Goal: Navigation & Orientation: Find specific page/section

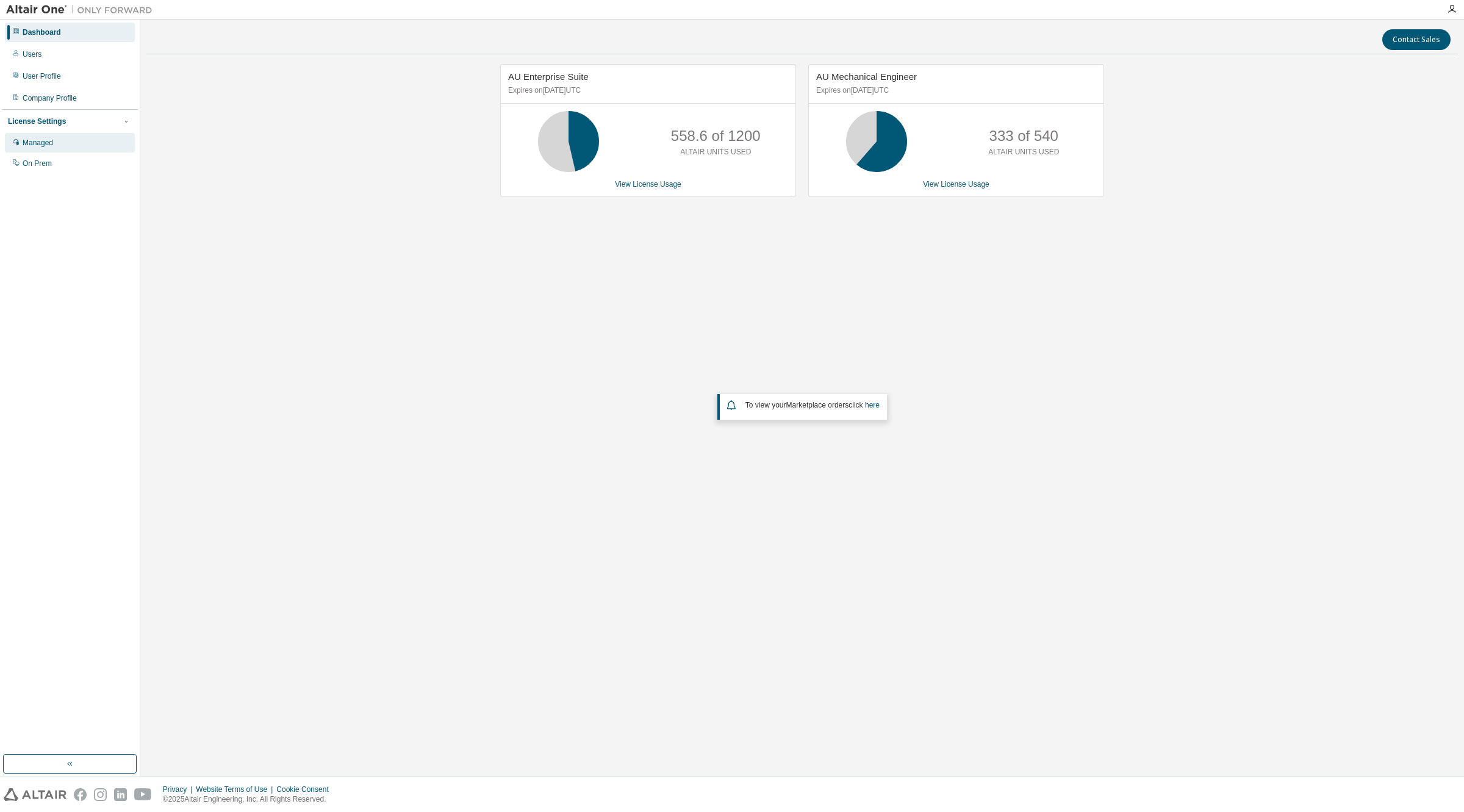
click at [28, 144] on div "Managed" at bounding box center [37, 142] width 30 height 9
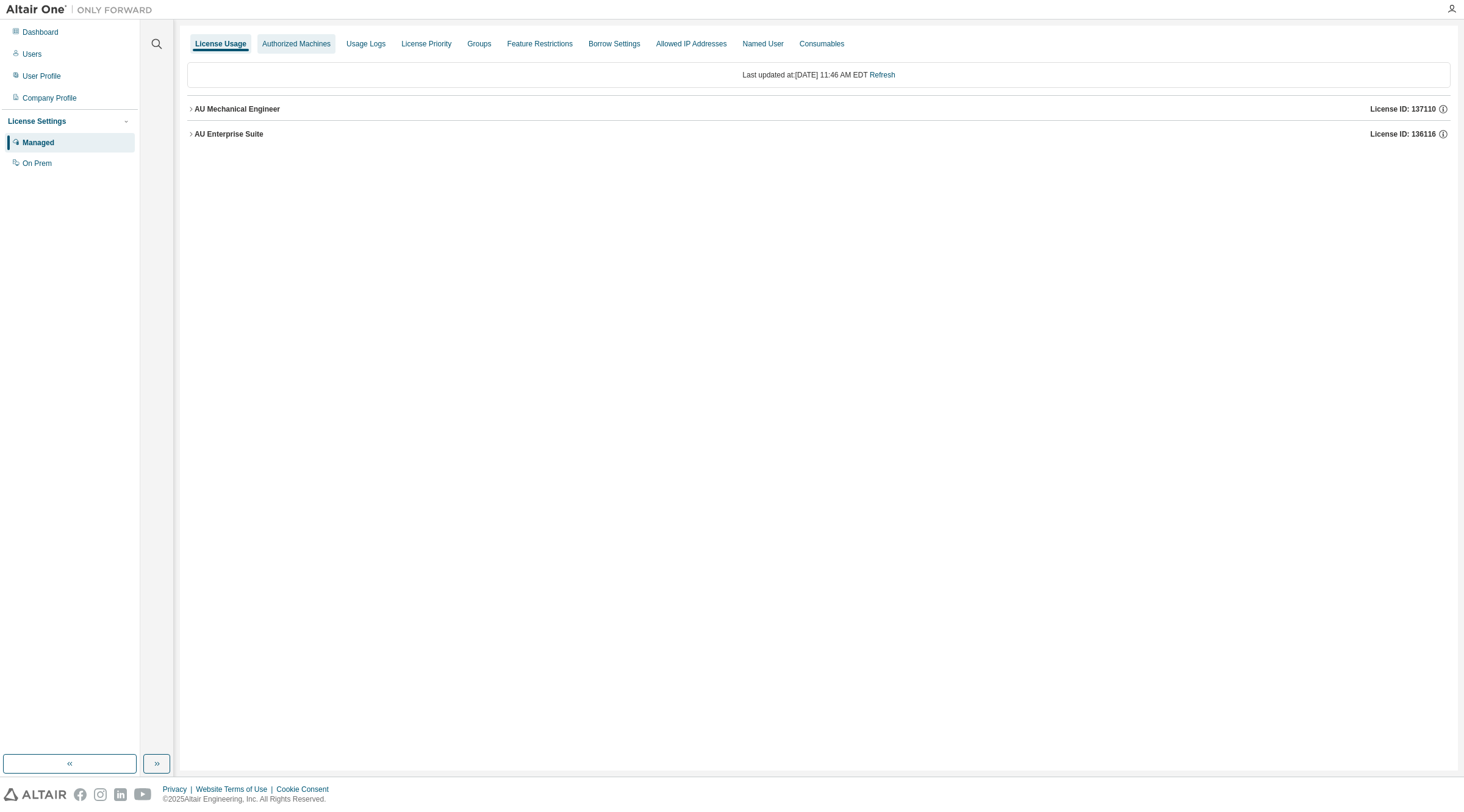
click at [335, 43] on div "Authorized Machines" at bounding box center [296, 44] width 78 height 20
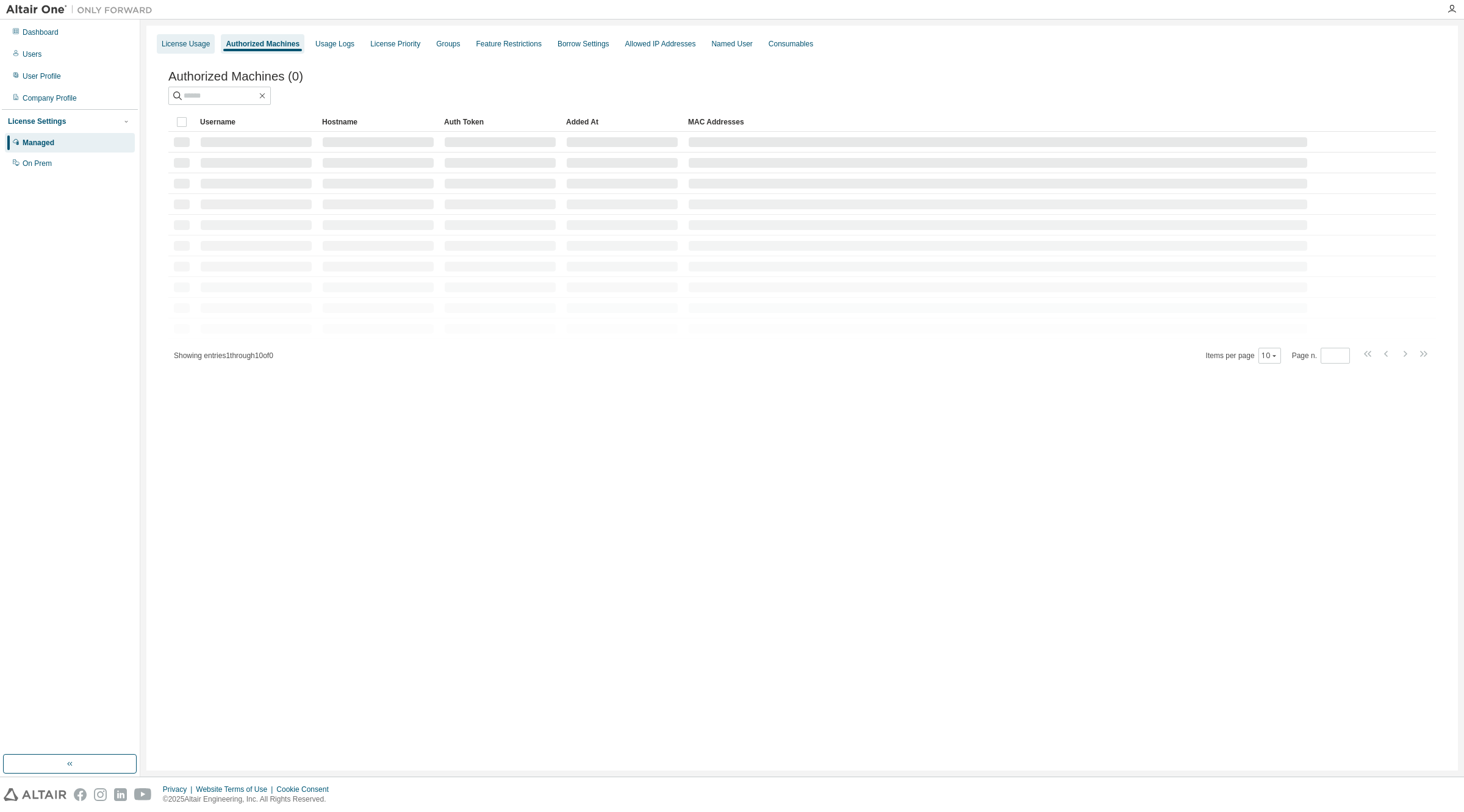
click at [180, 41] on div "License Usage" at bounding box center [186, 43] width 48 height 9
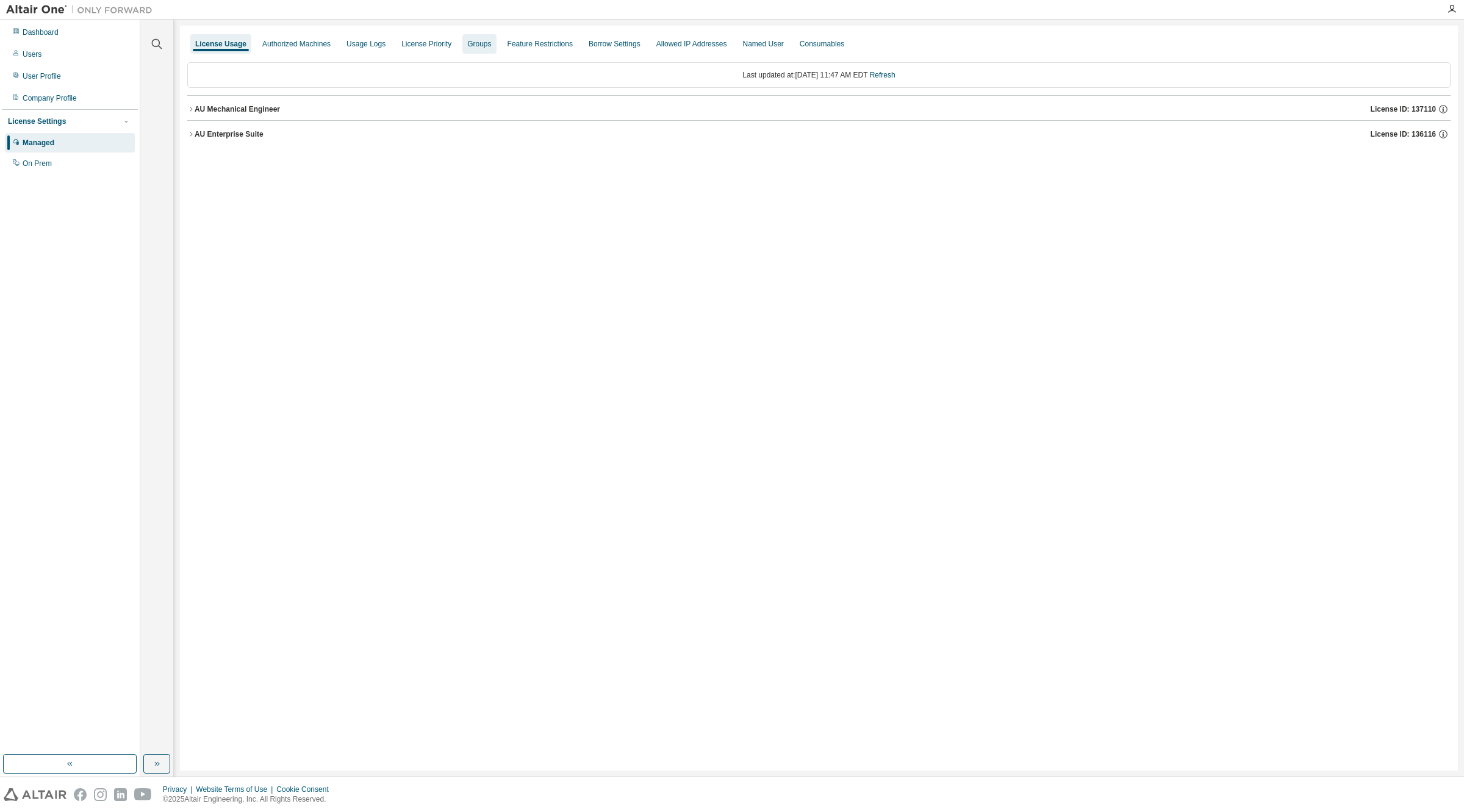
click at [489, 41] on div "Groups" at bounding box center [479, 43] width 24 height 9
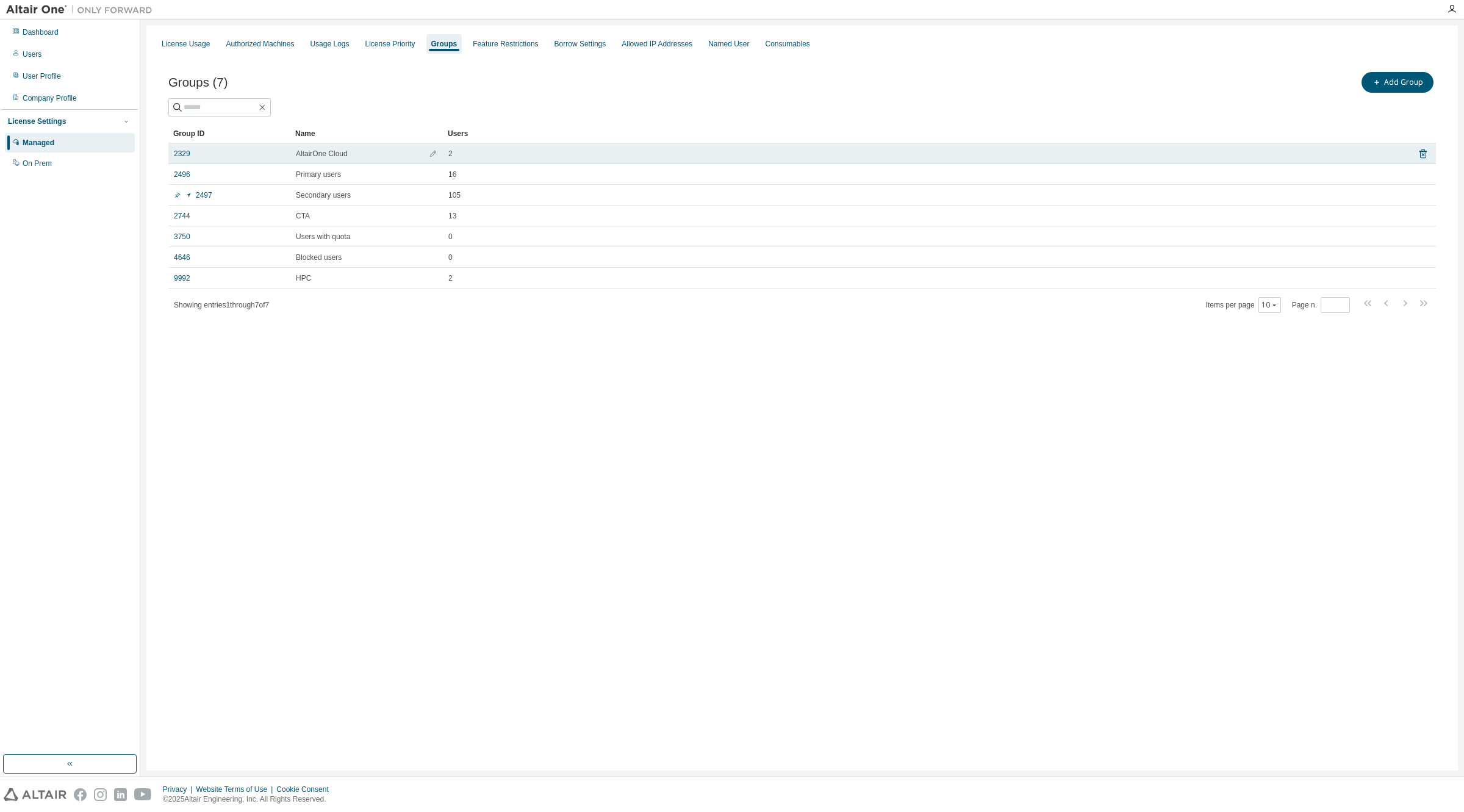
click at [171, 151] on td "2329" at bounding box center [230, 154] width 122 height 21
click at [188, 152] on link "2329" at bounding box center [181, 153] width 16 height 9
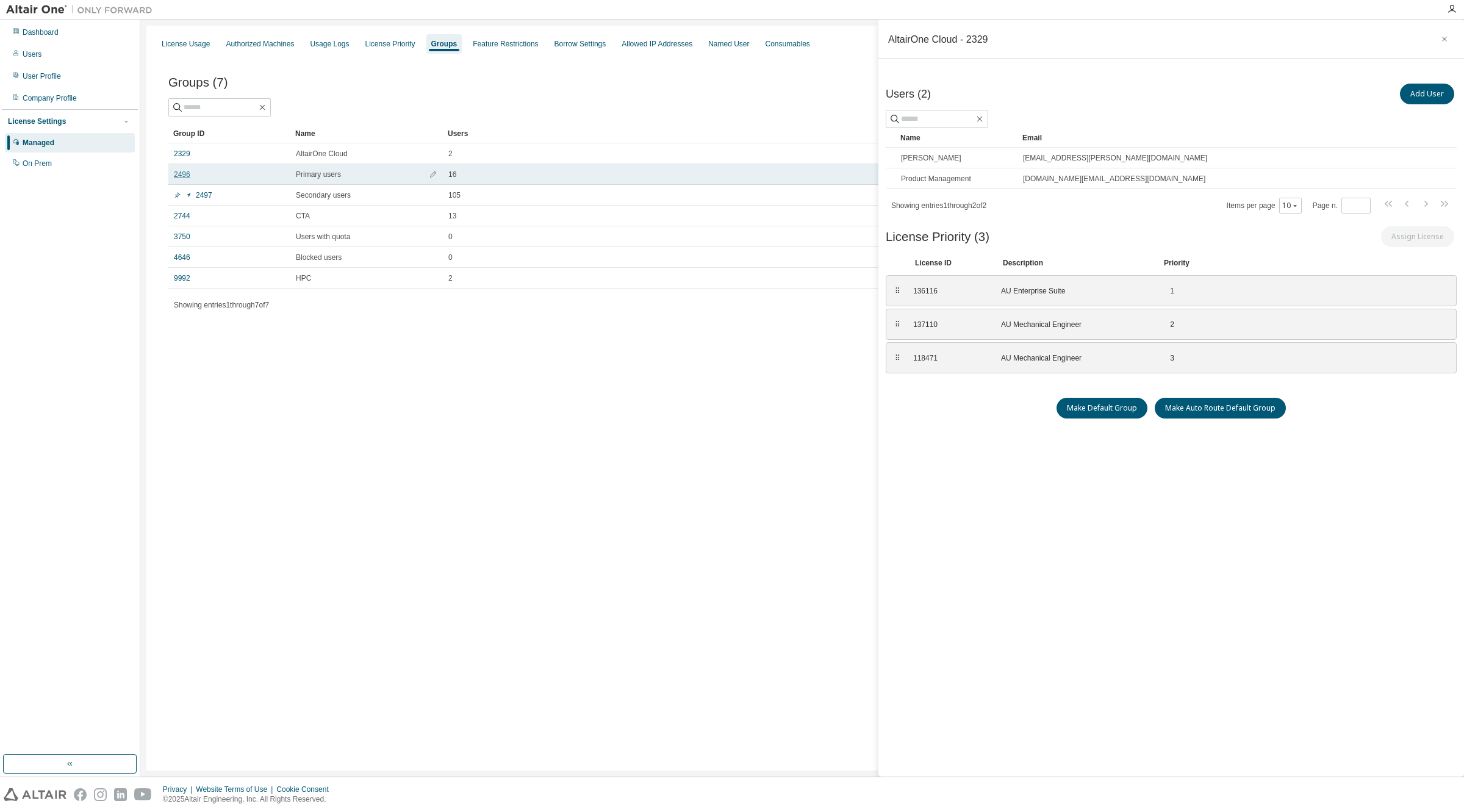
click at [188, 173] on link "2496" at bounding box center [181, 174] width 16 height 9
